Goal: Information Seeking & Learning: Compare options

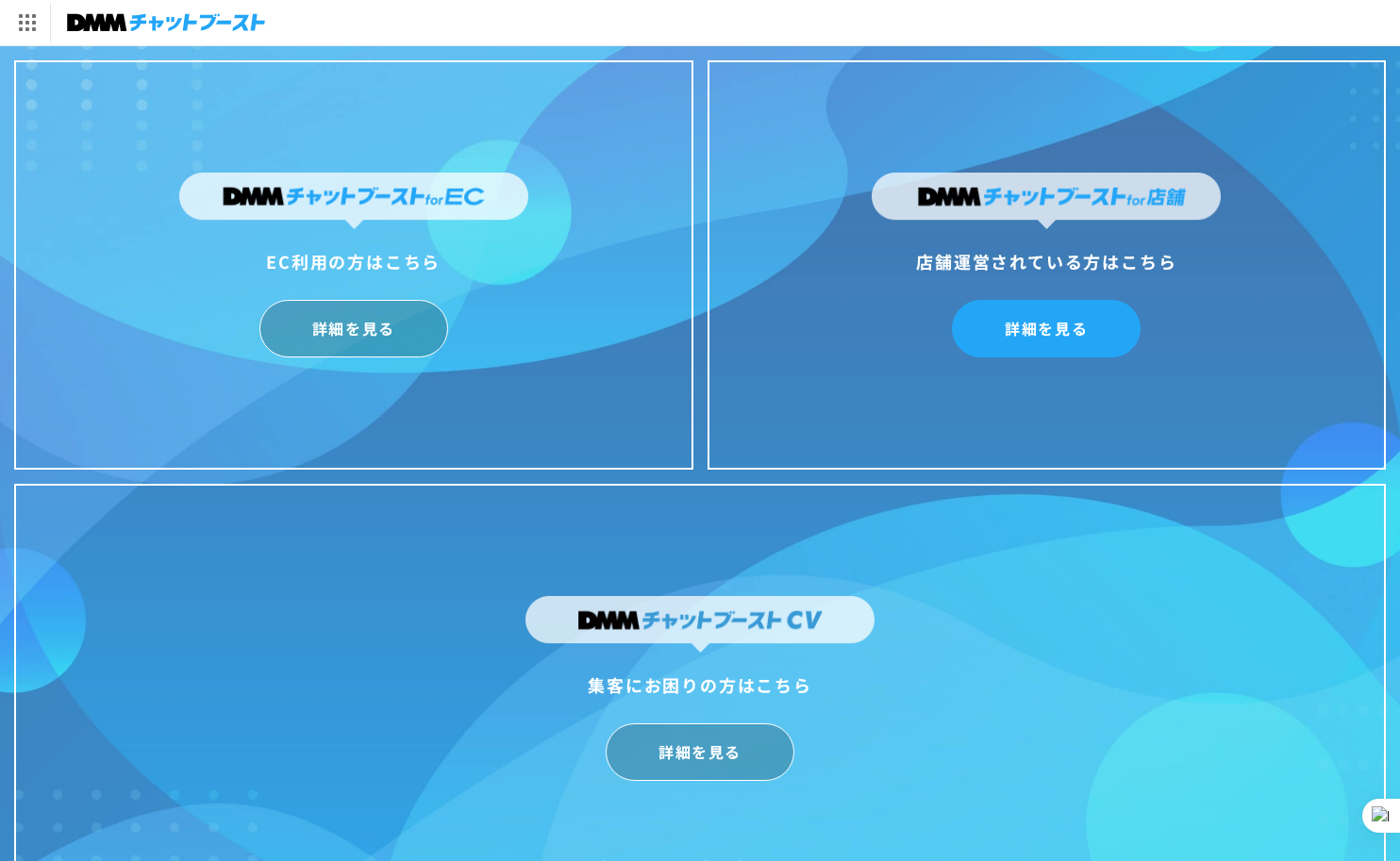
click at [1084, 332] on link "詳細を見る" at bounding box center [1045, 329] width 188 height 58
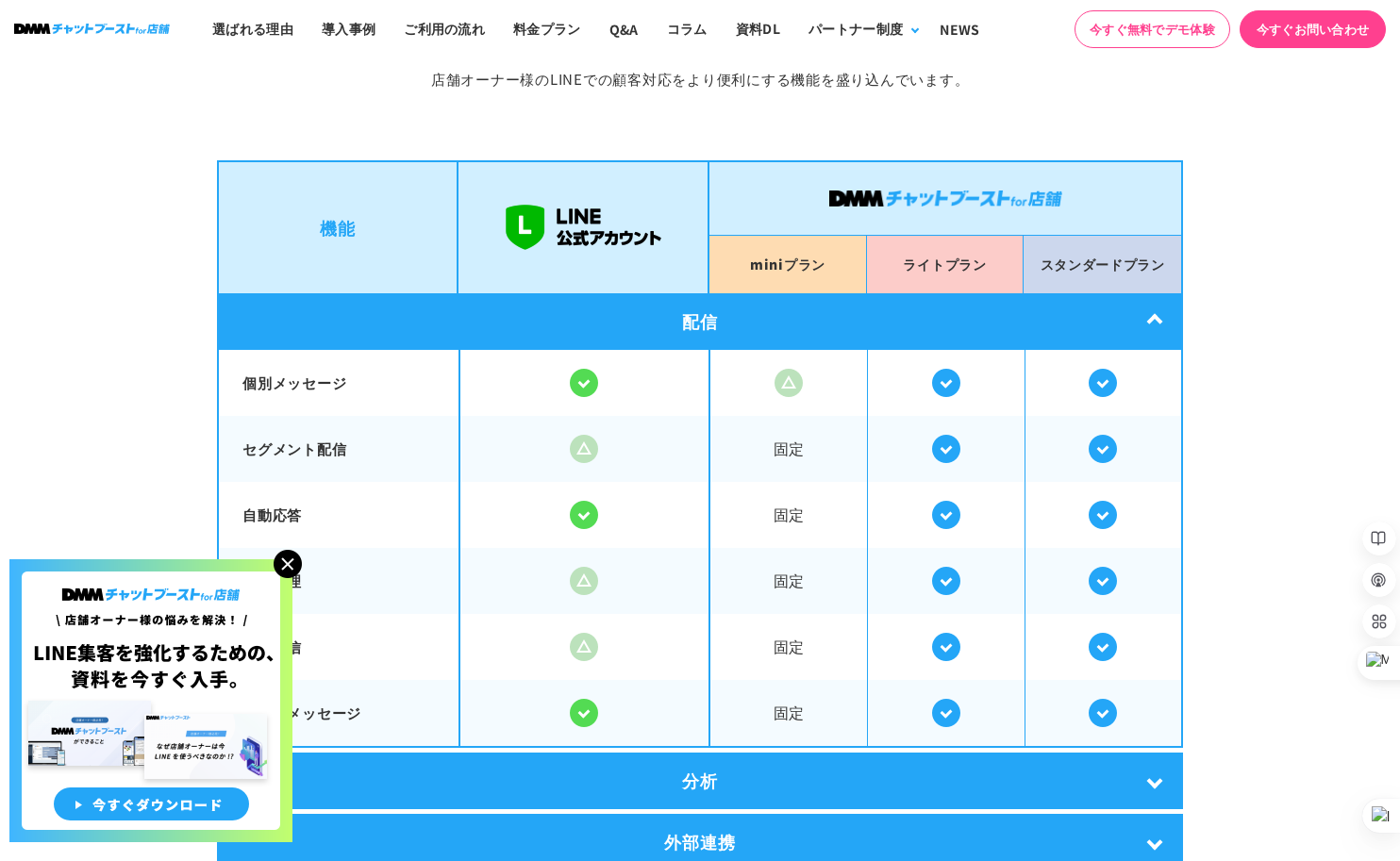
scroll to position [3145, 0]
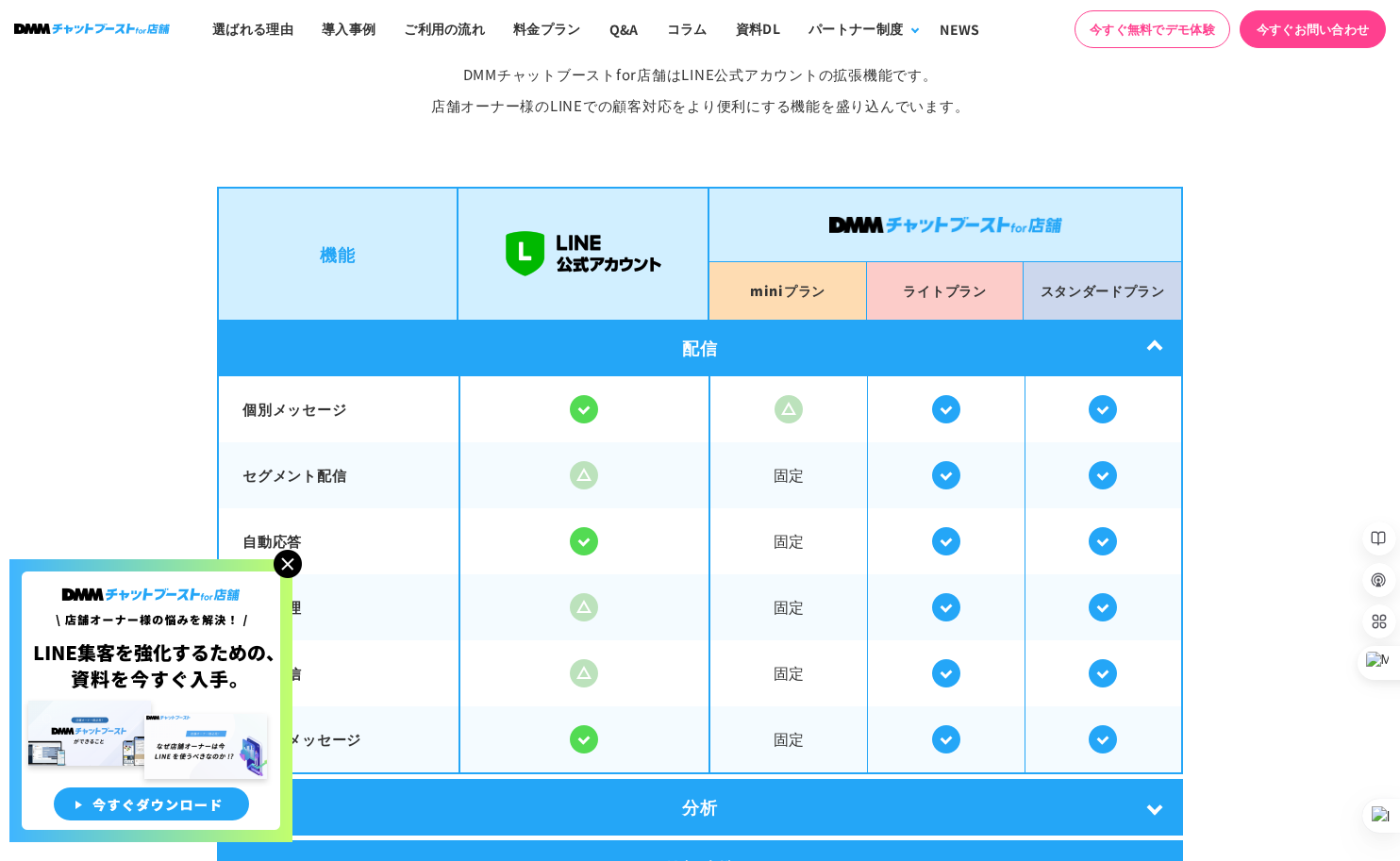
click at [284, 564] on img at bounding box center [288, 564] width 28 height 28
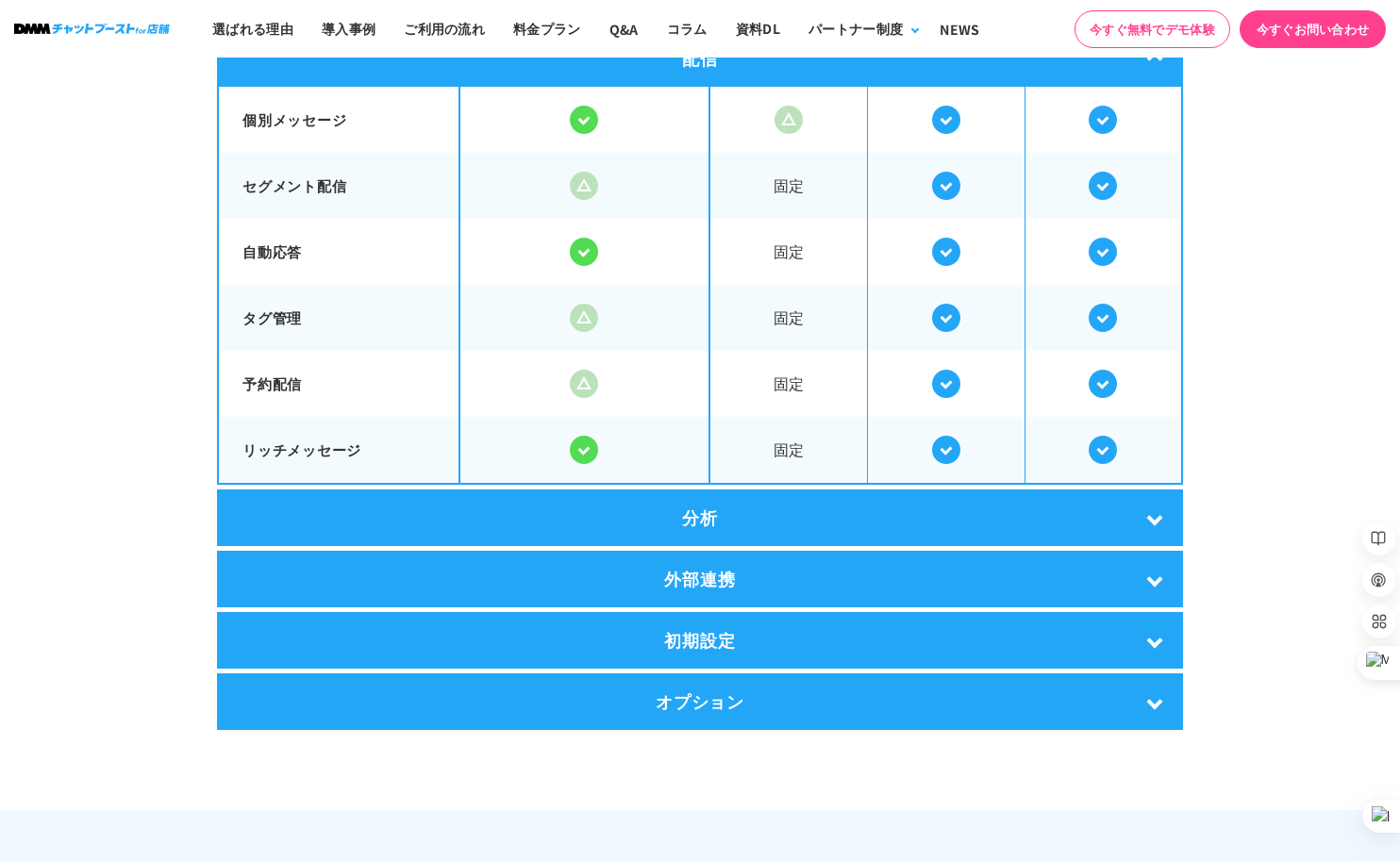
scroll to position [3460, 0]
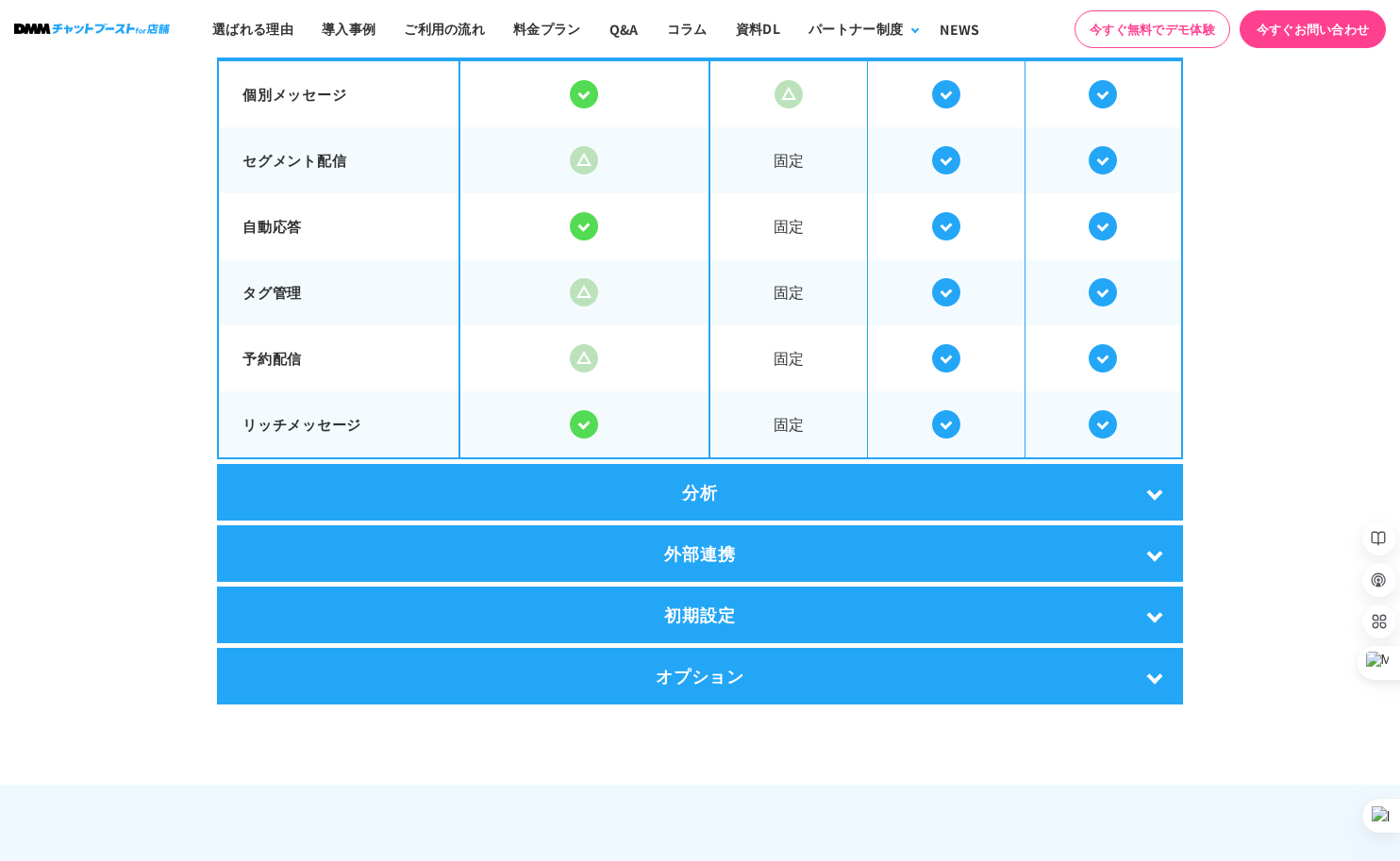
click at [1161, 498] on div "分析" at bounding box center [700, 492] width 967 height 57
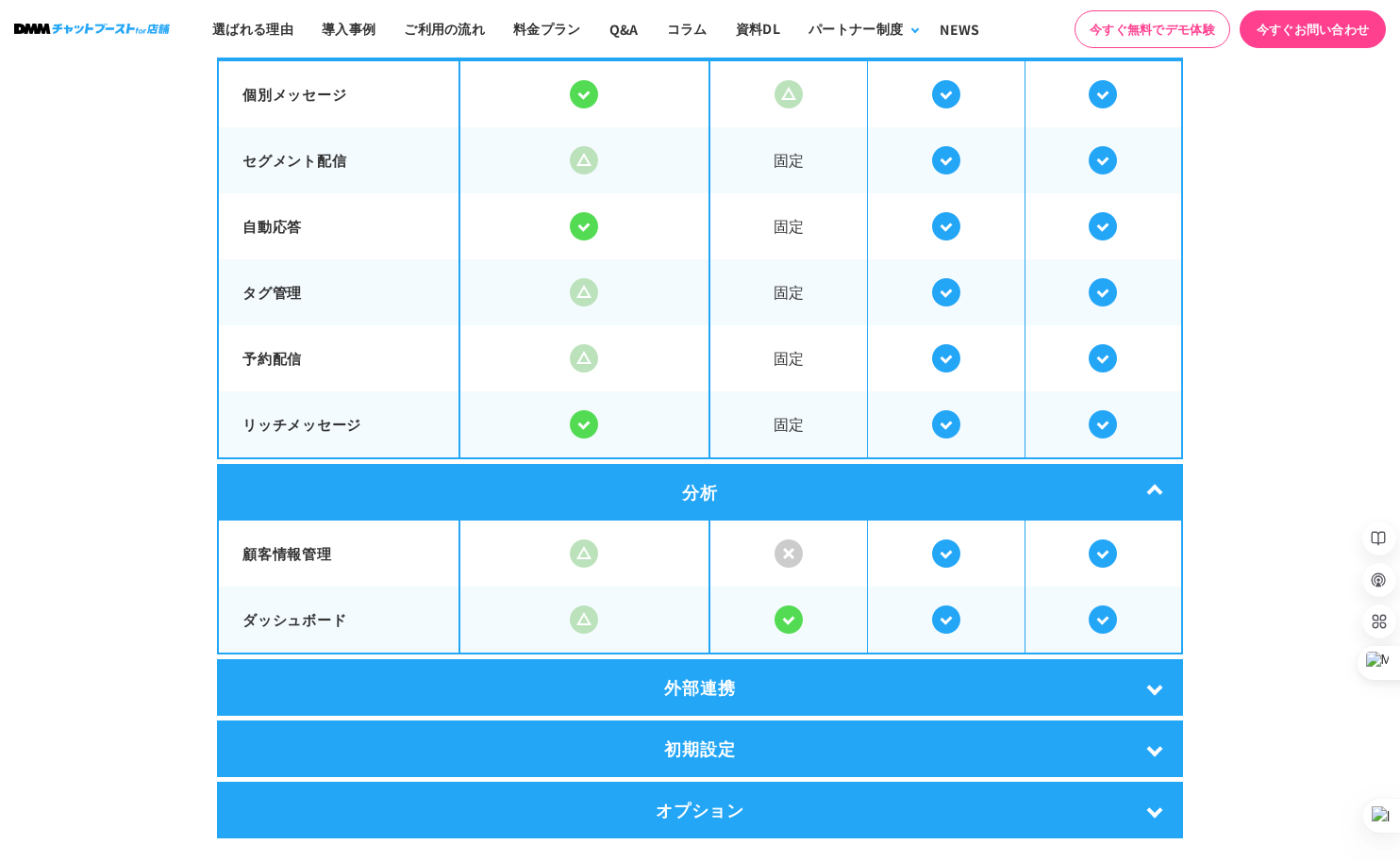
click at [1161, 498] on div "分析" at bounding box center [700, 492] width 967 height 57
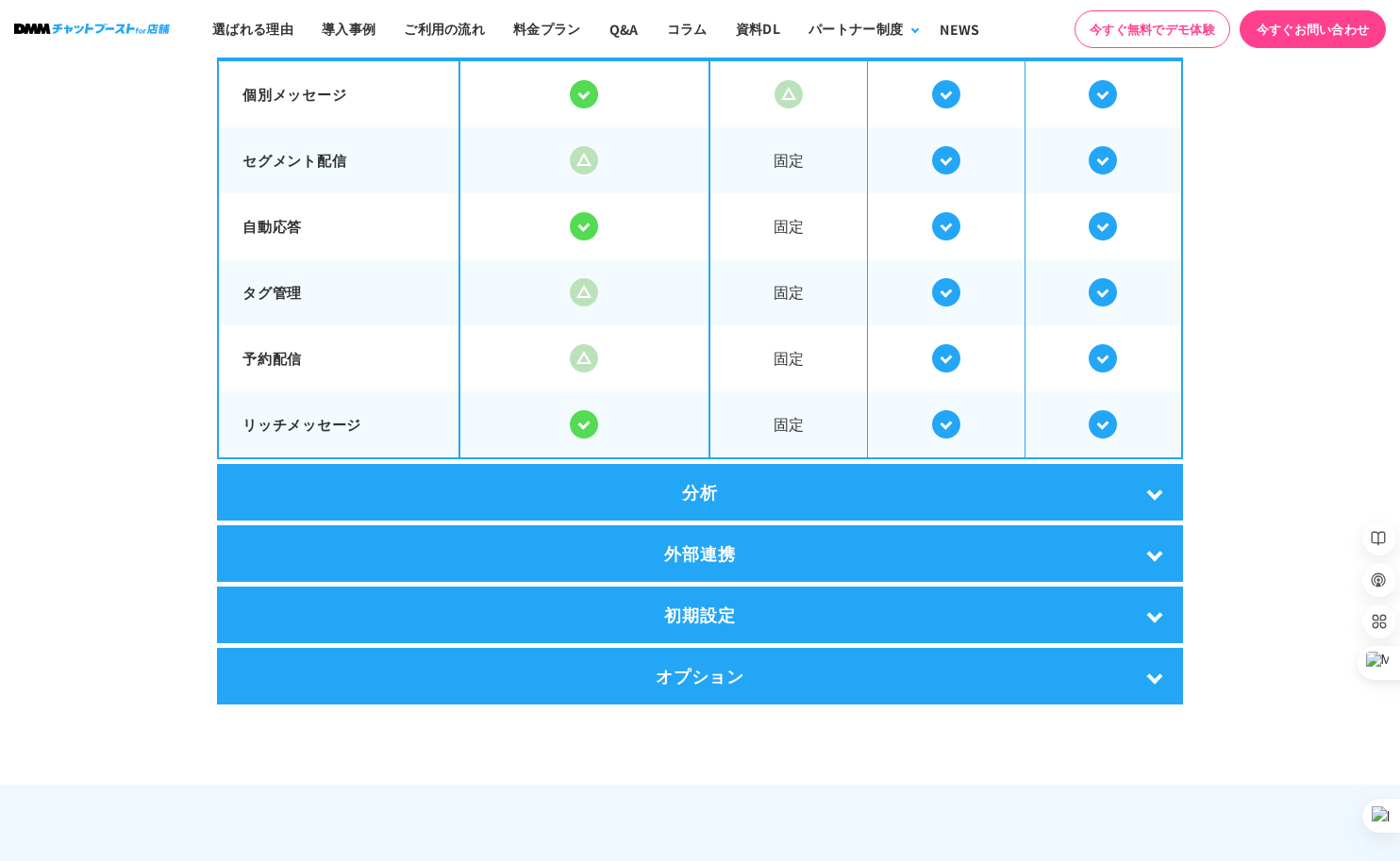
click at [1153, 548] on div "外部連携" at bounding box center [700, 553] width 967 height 57
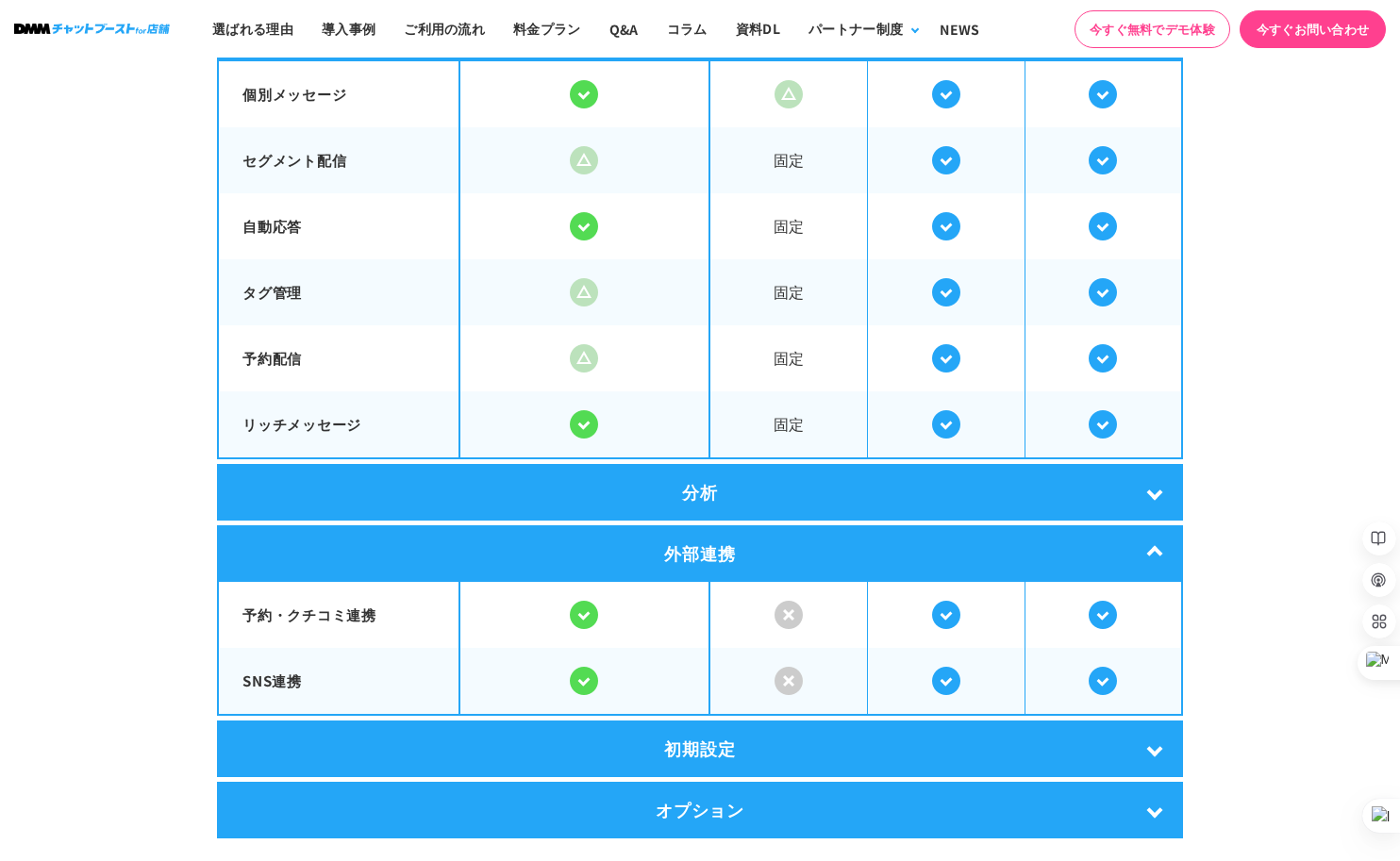
click at [1154, 548] on div "外部連携" at bounding box center [700, 553] width 967 height 57
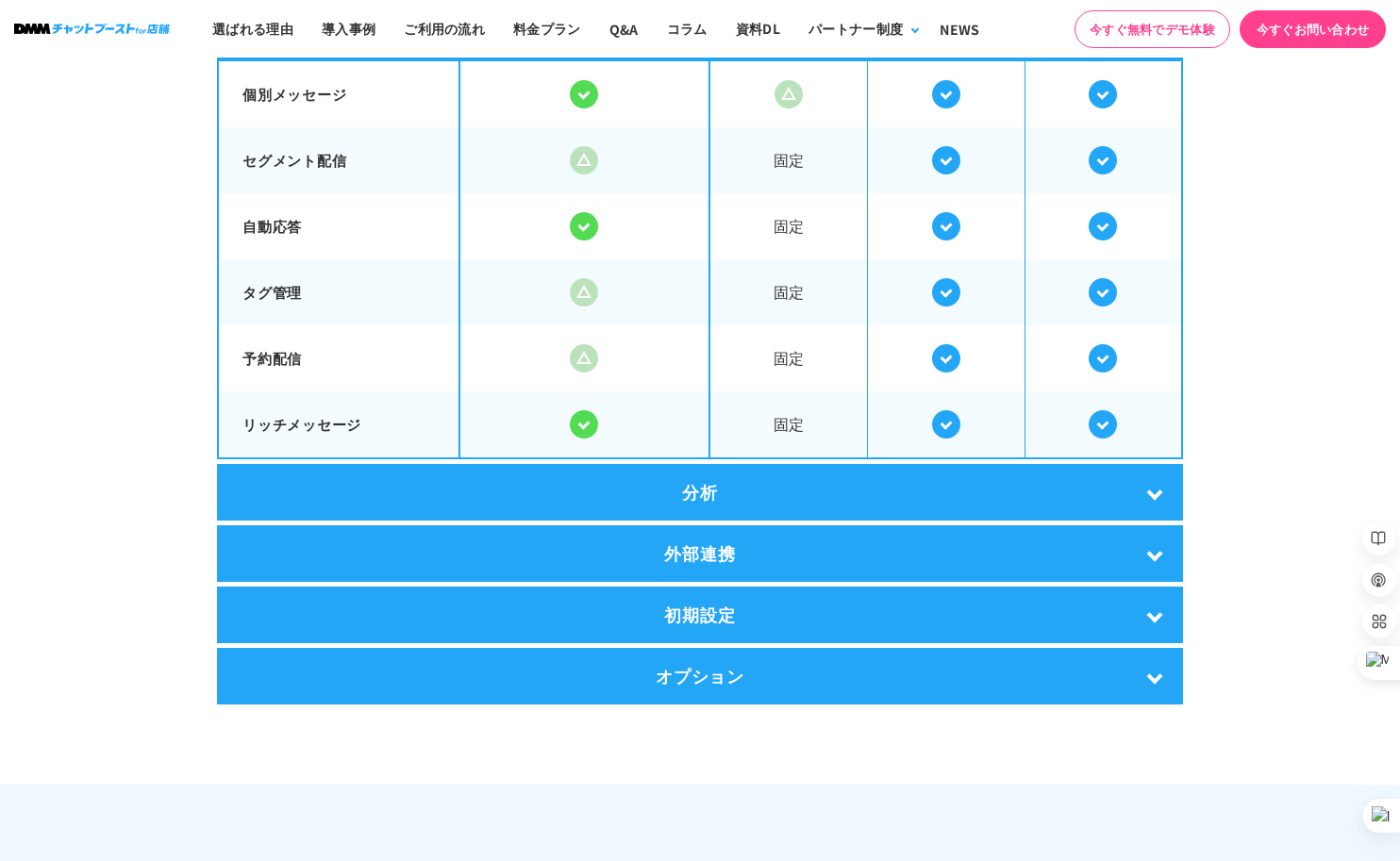
click at [1161, 613] on div "初期設定" at bounding box center [700, 615] width 967 height 57
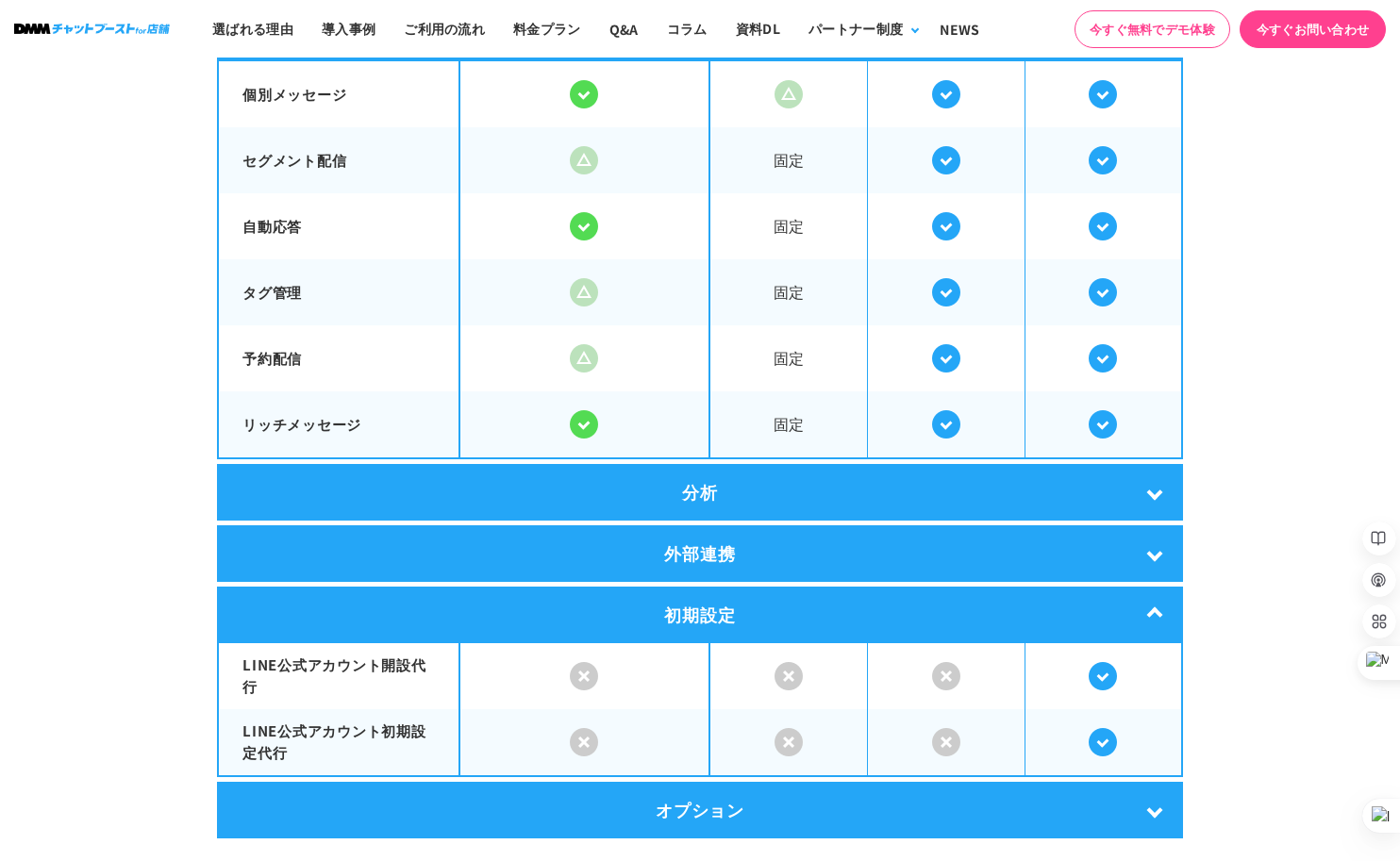
click at [1162, 612] on div "初期設定" at bounding box center [700, 615] width 967 height 57
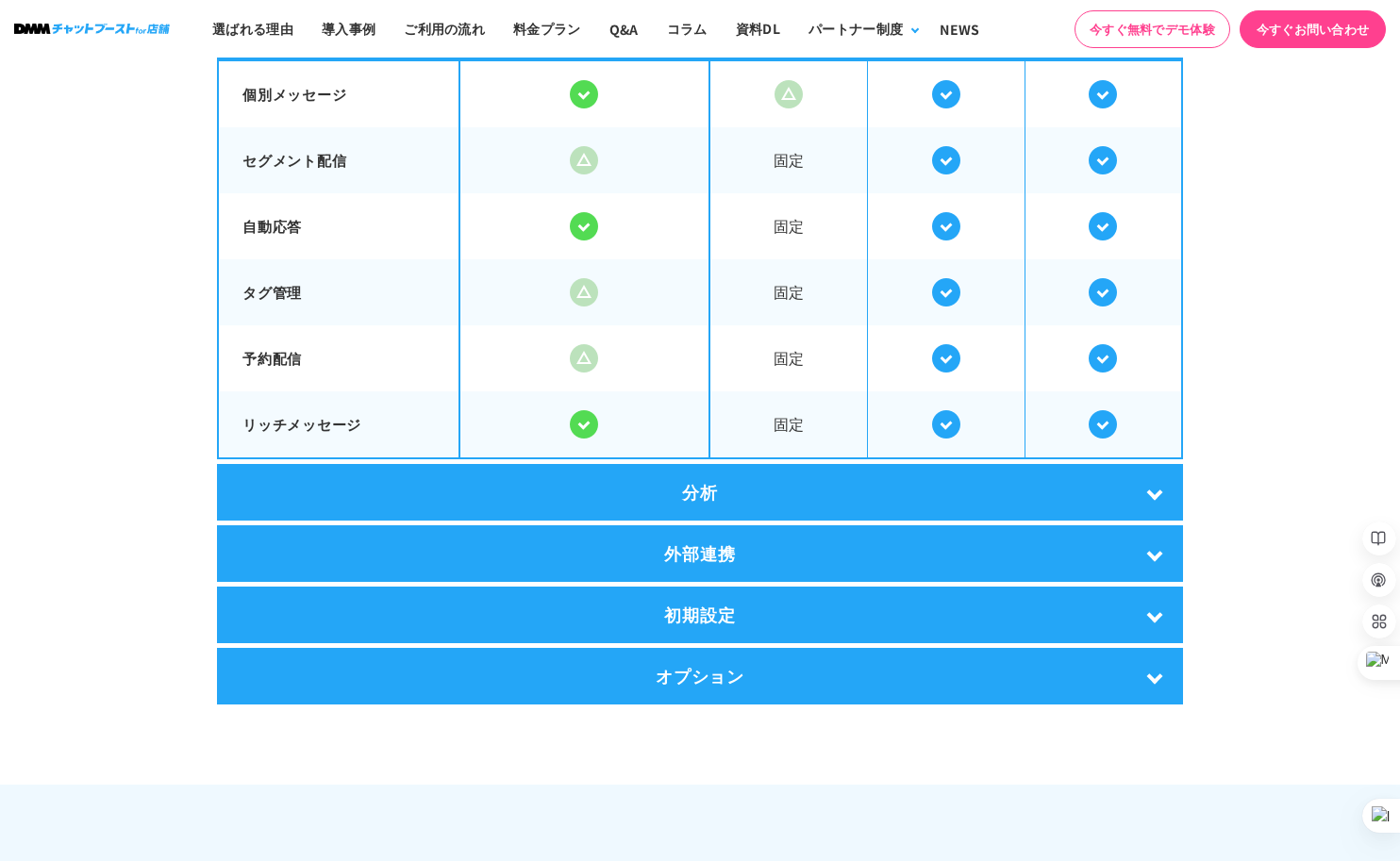
click at [1153, 682] on div "オプション" at bounding box center [700, 676] width 967 height 57
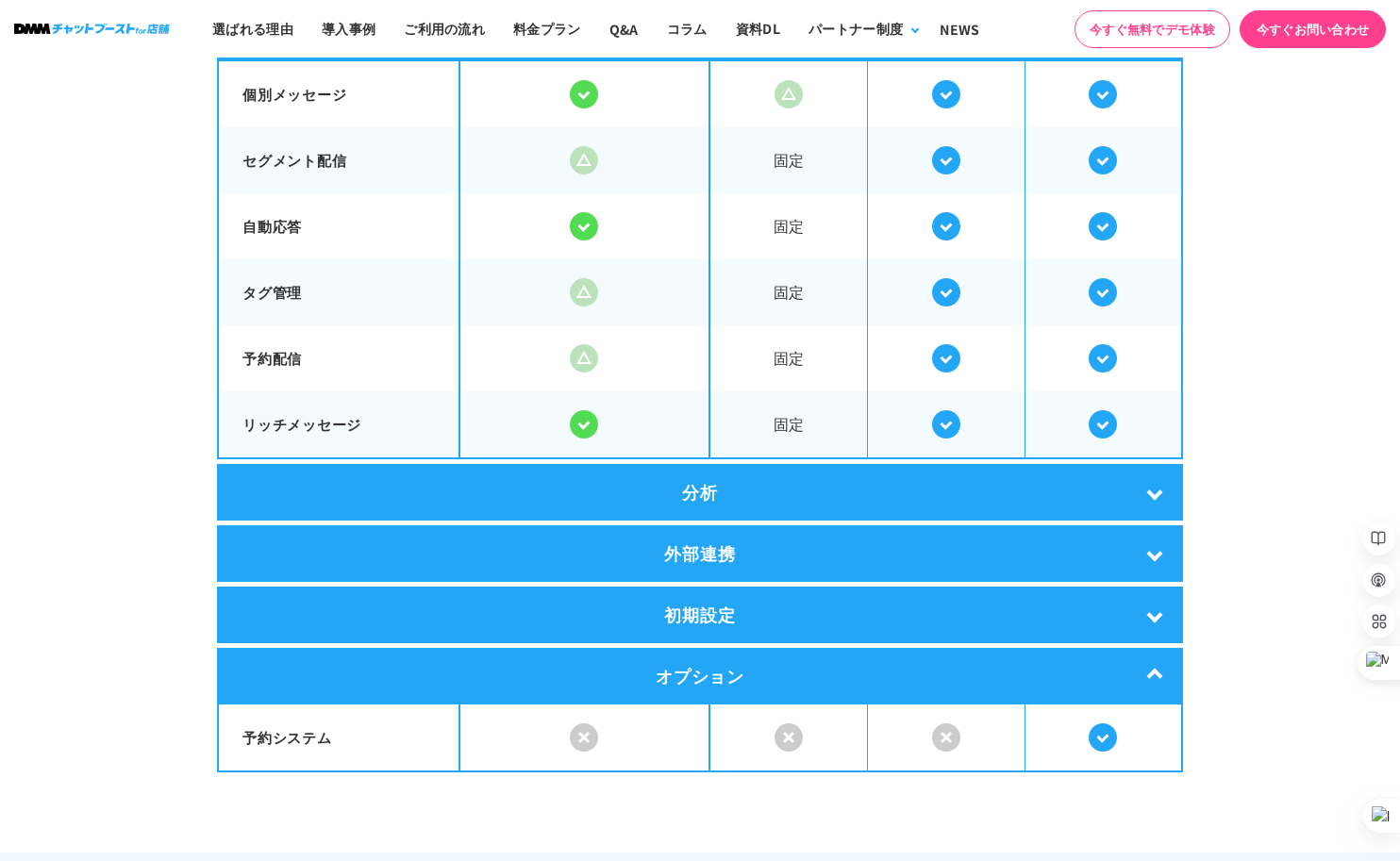
click at [1152, 672] on div "オプション" at bounding box center [700, 676] width 967 height 57
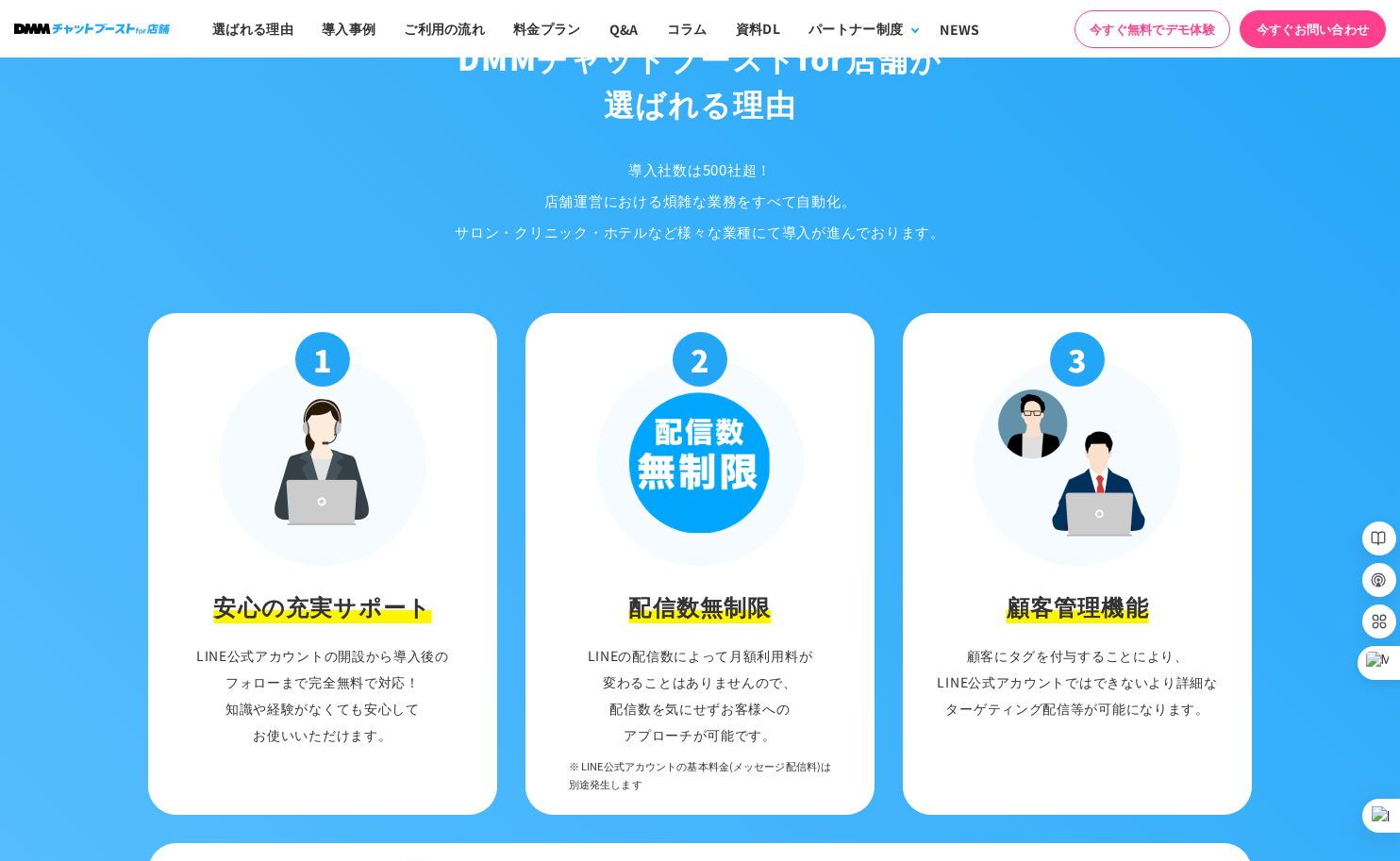
scroll to position [1573, 0]
